Goal: Task Accomplishment & Management: Manage account settings

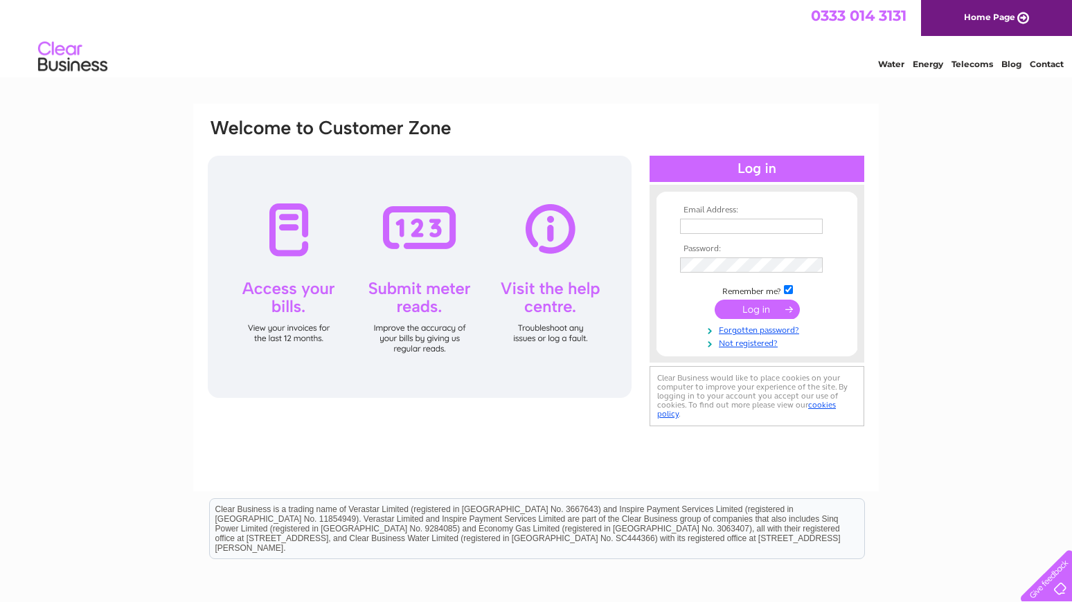
type input "[EMAIL_ADDRESS][DOMAIN_NAME]"
click at [742, 307] on input "submit" at bounding box center [756, 309] width 85 height 19
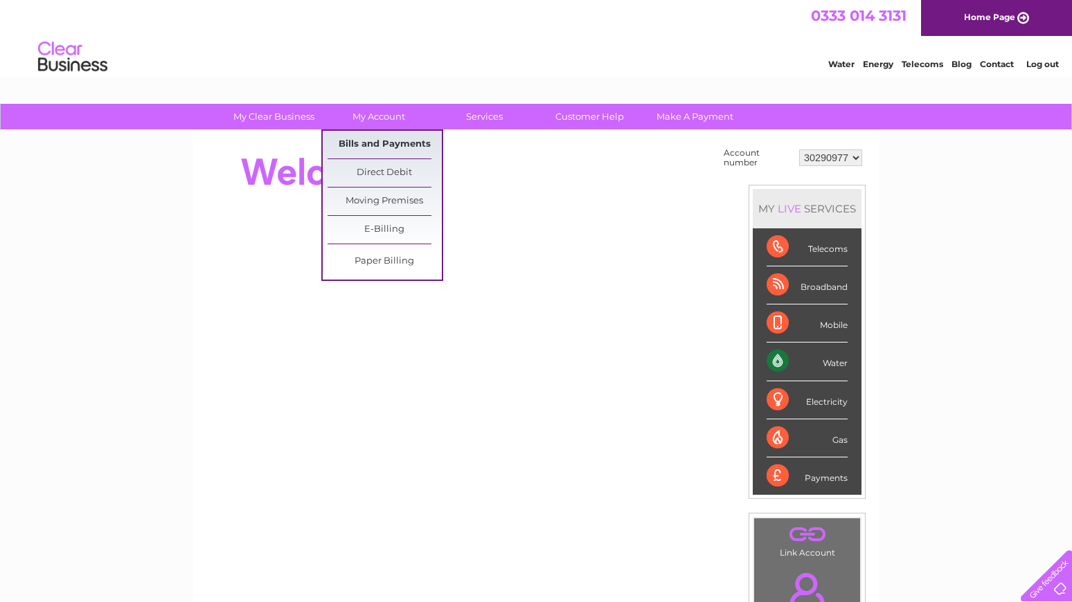
click at [364, 147] on link "Bills and Payments" at bounding box center [384, 145] width 114 height 28
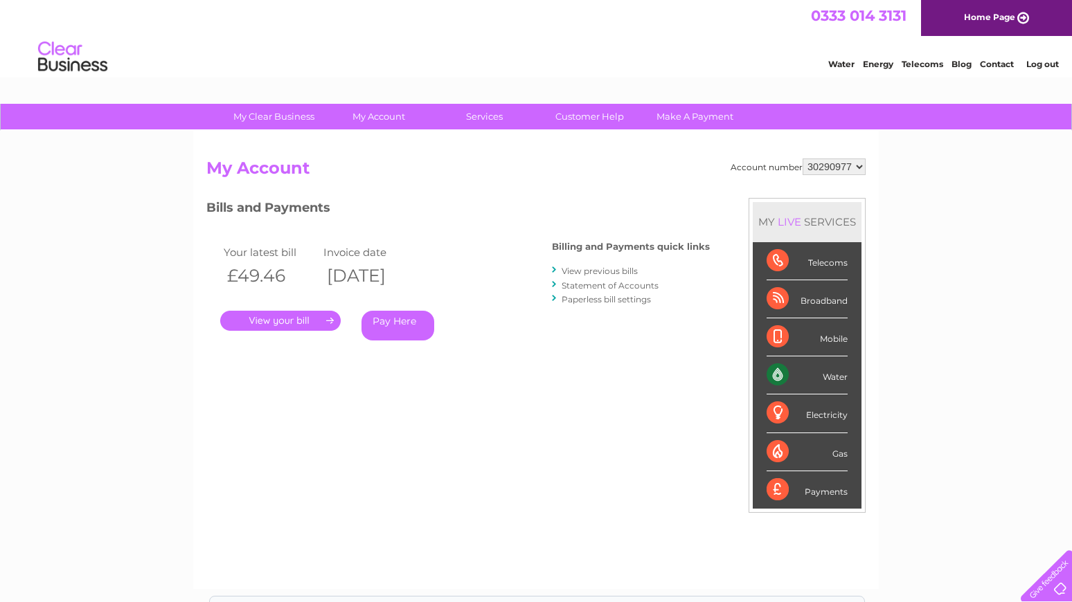
click at [262, 316] on link "." at bounding box center [280, 321] width 120 height 20
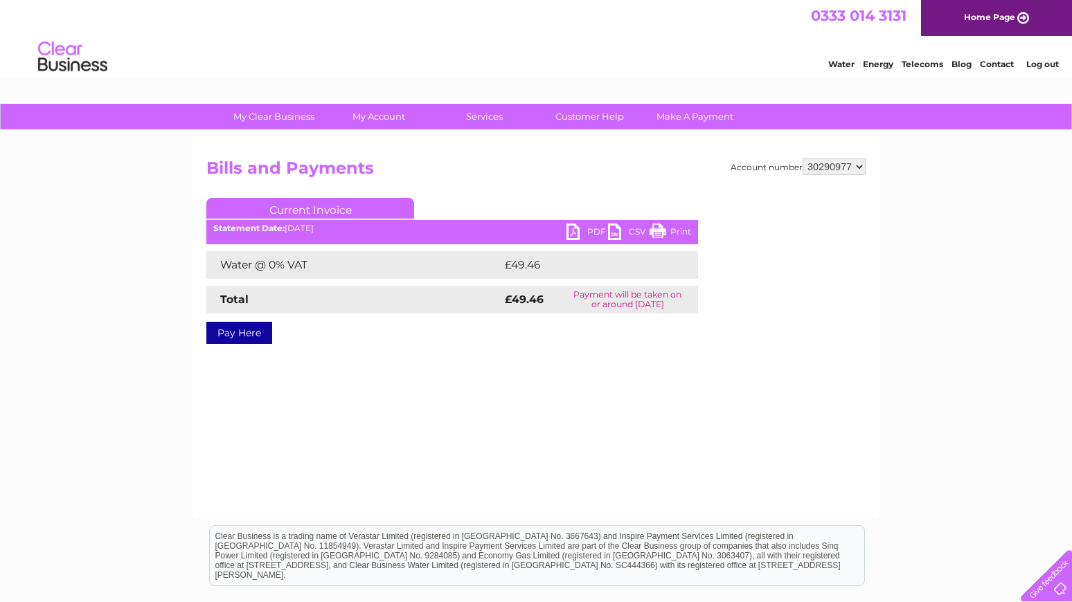
click at [586, 231] on link "PDF" at bounding box center [587, 234] width 42 height 20
click at [397, 57] on div "Water Energy Telecoms Blog Contact Log out" at bounding box center [536, 58] width 1072 height 45
